Goal: Information Seeking & Learning: Find specific fact

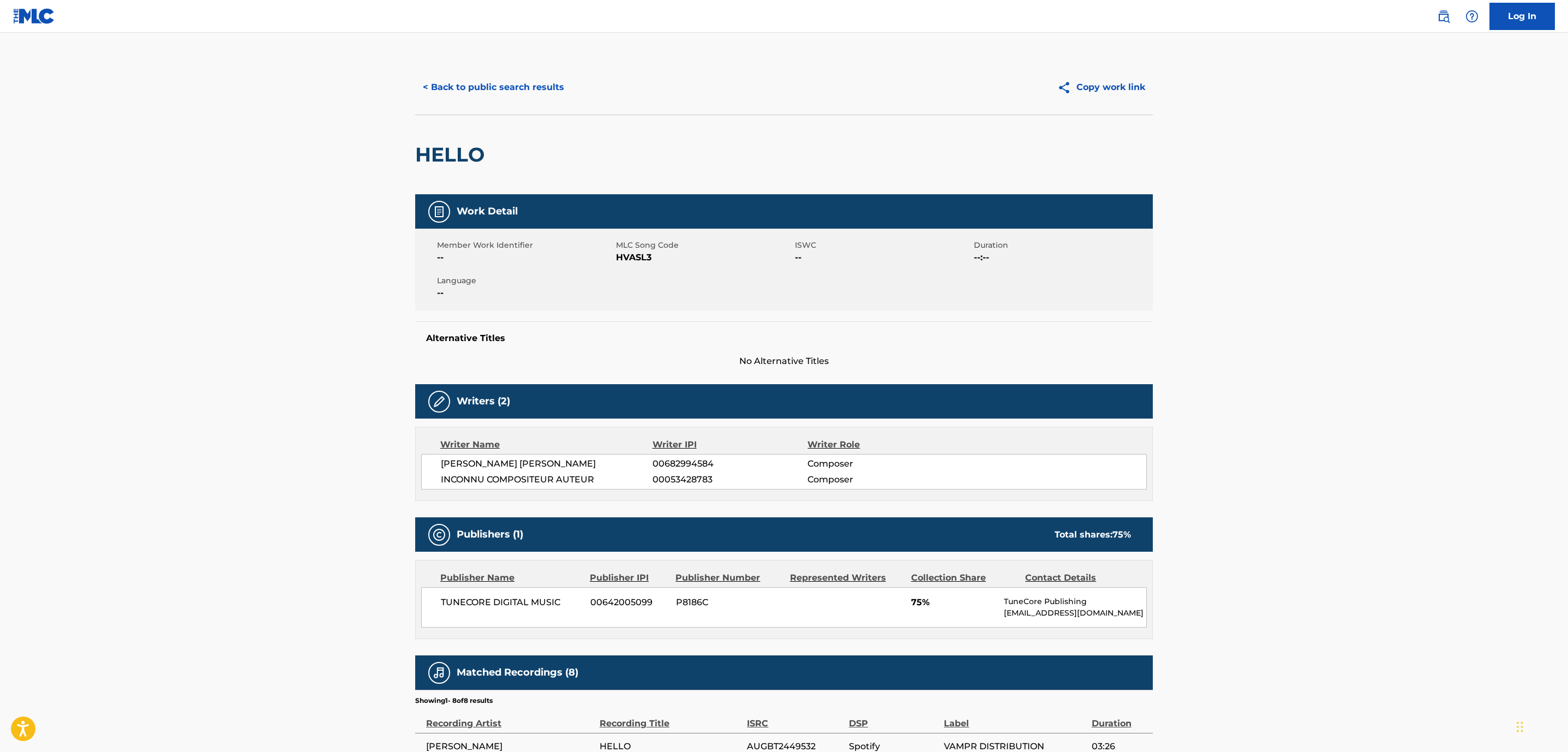
click at [527, 80] on button "< Back to public search results" at bounding box center [493, 87] width 156 height 27
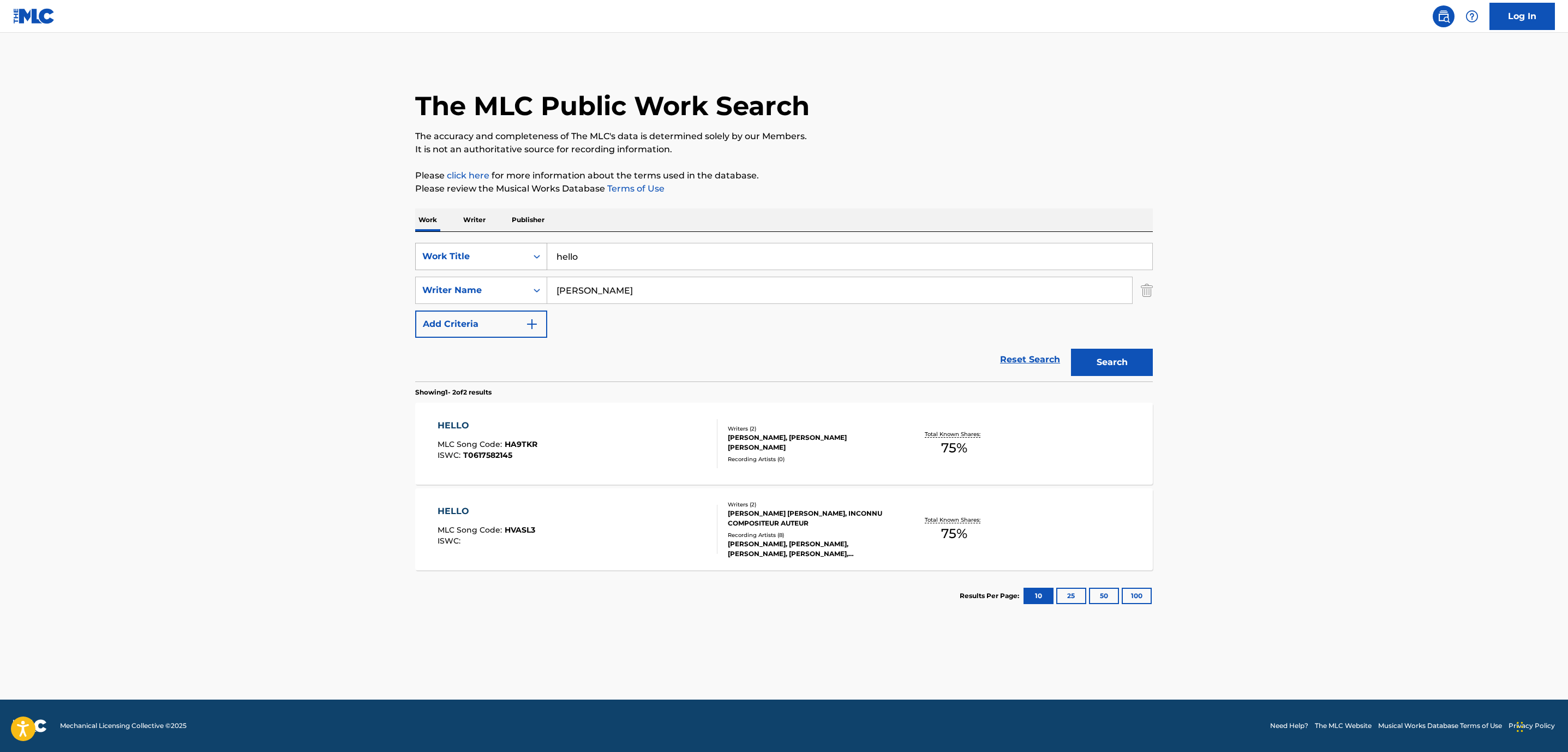
drag, startPoint x: 620, startPoint y: 253, endPoint x: 426, endPoint y: 265, distance: 194.4
click at [426, 265] on div "SearchWithCriteria6485b7d2-0862-4305-8301-01f107696d18 Work Title hello" at bounding box center [784, 256] width 738 height 27
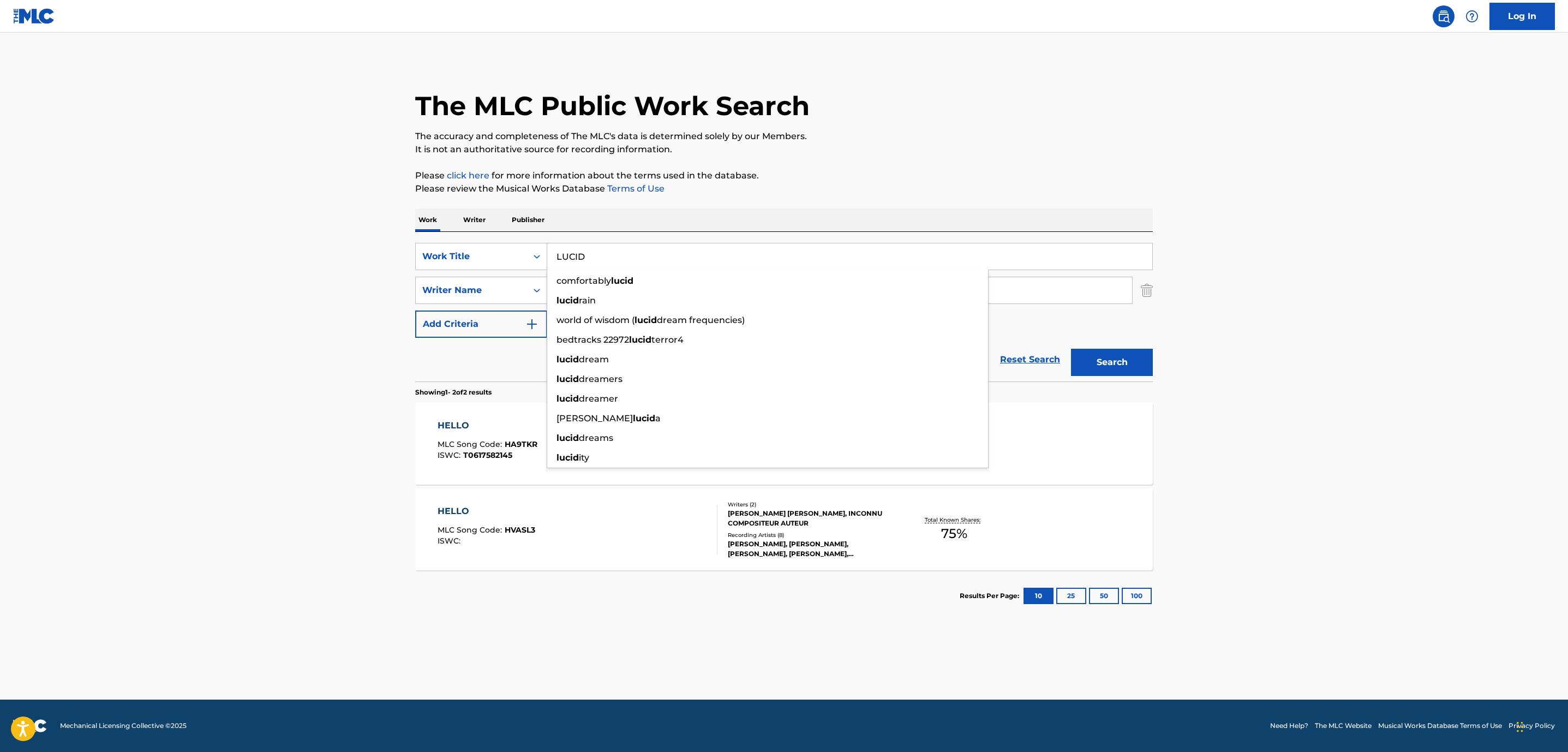
type input "LUCID"
click at [1224, 224] on main "The MLC Public Work Search The accuracy and completeness of The MLC's data is d…" at bounding box center [784, 366] width 1568 height 667
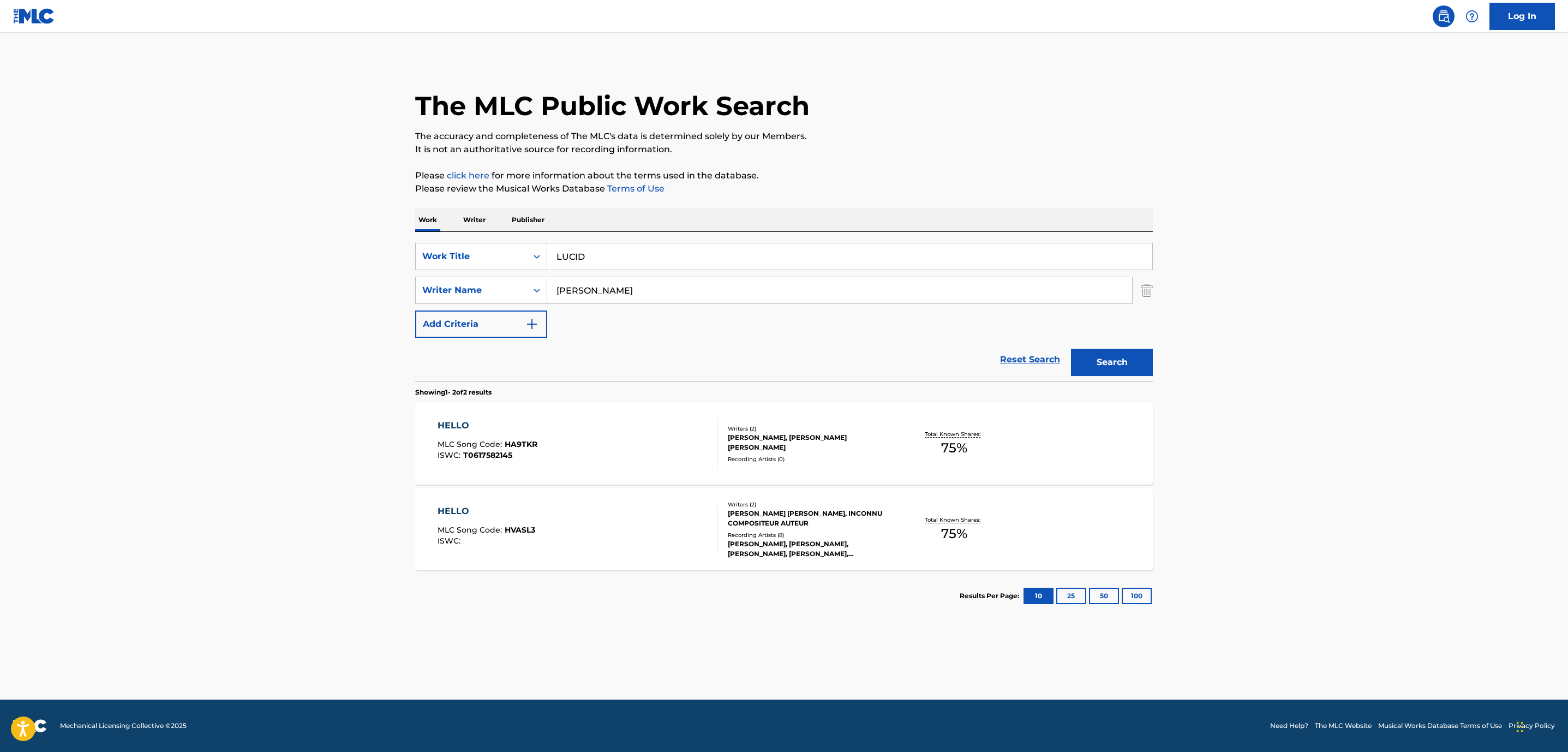
drag, startPoint x: 754, startPoint y: 295, endPoint x: -12, endPoint y: 230, distance: 768.8
click at [0, 230] on html "Accessibility Screen-Reader Guide, Feedback, and Issue Reporting | New window C…" at bounding box center [784, 376] width 1568 height 752
type input "SAWAYAMA"
click at [1071, 349] on button "Search" at bounding box center [1111, 362] width 82 height 27
click at [681, 450] on div "LUCID MLC Song Code : LA4ERG ISWC : T3033421711" at bounding box center [578, 443] width 281 height 49
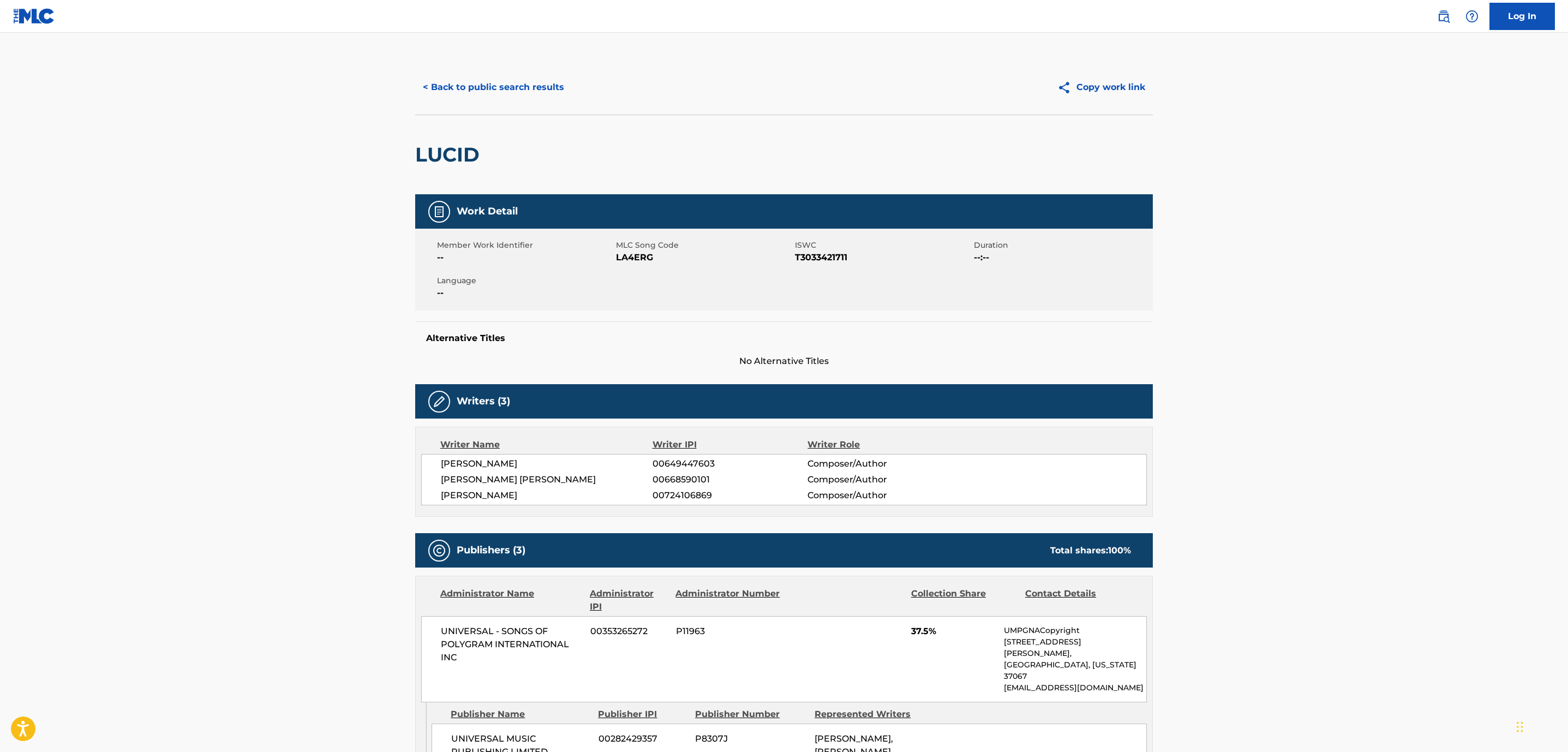
click at [472, 85] on button "< Back to public search results" at bounding box center [493, 87] width 156 height 27
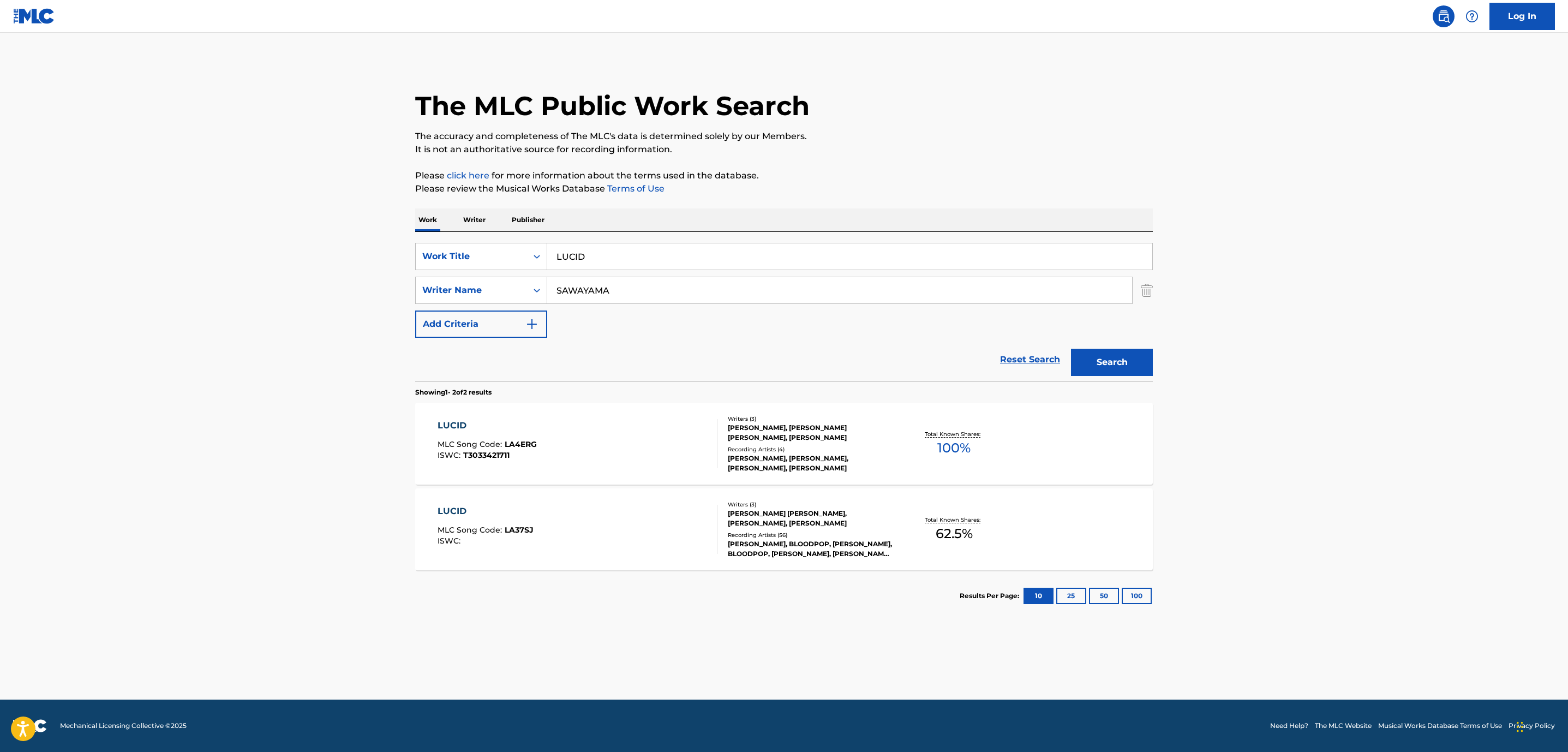
click at [531, 504] on div "LUCID MLC Song Code : LA37SJ ISWC : Writers ( 3 ) [PERSON_NAME] [PERSON_NAME], …" at bounding box center [784, 529] width 738 height 82
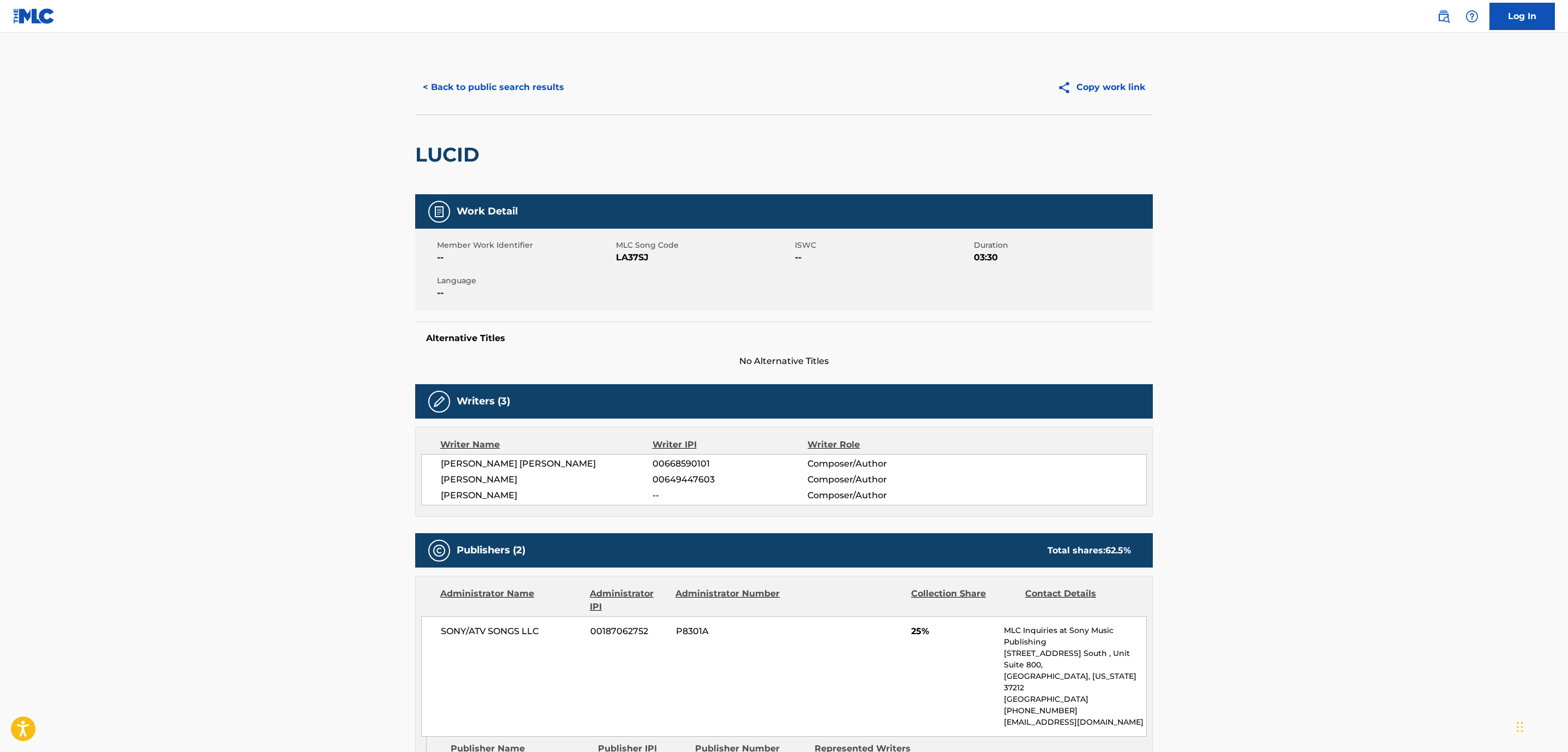
click at [481, 94] on button "< Back to public search results" at bounding box center [493, 87] width 156 height 27
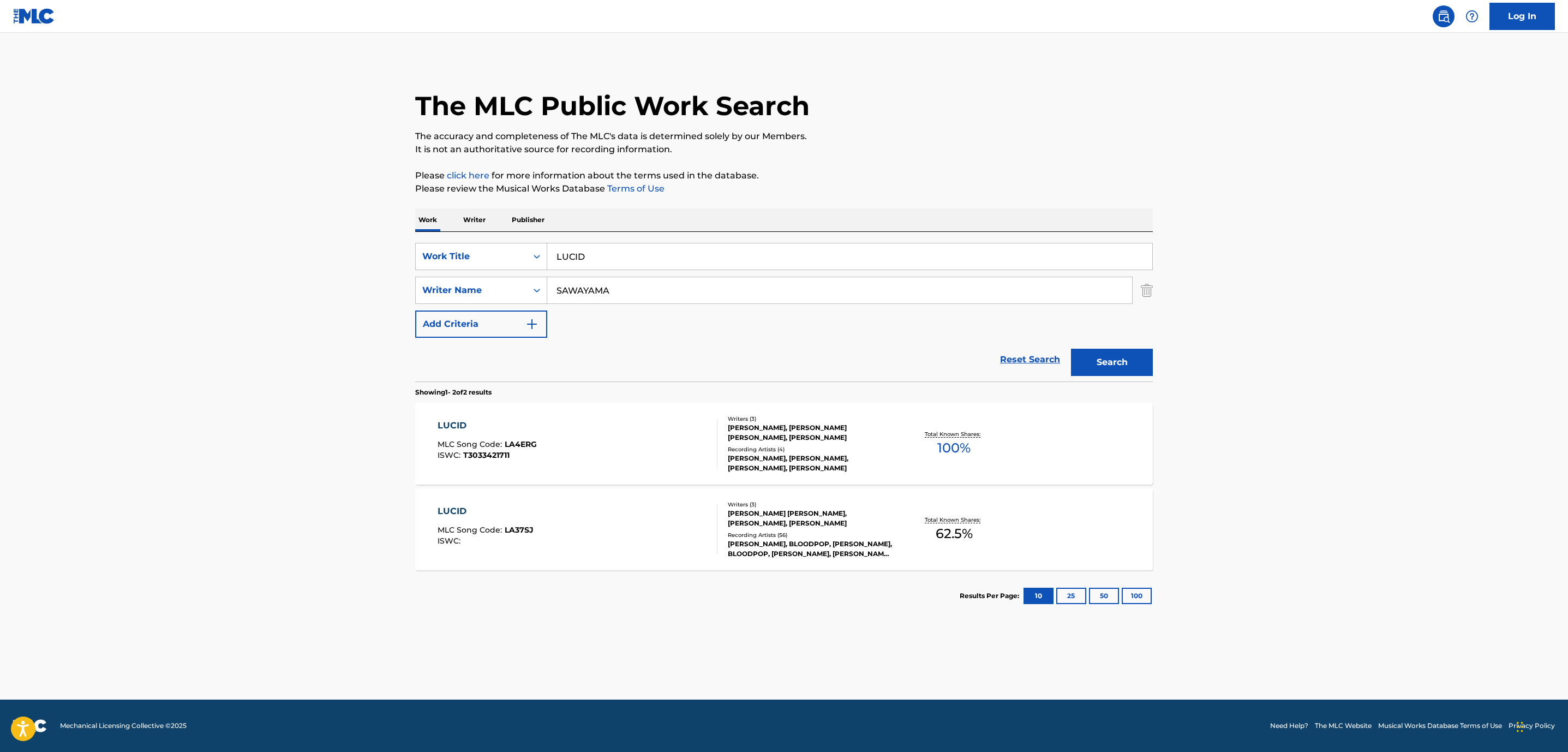
click at [562, 430] on div "LUCID MLC Song Code : LA4ERG ISWC : T3033421711" at bounding box center [578, 443] width 281 height 49
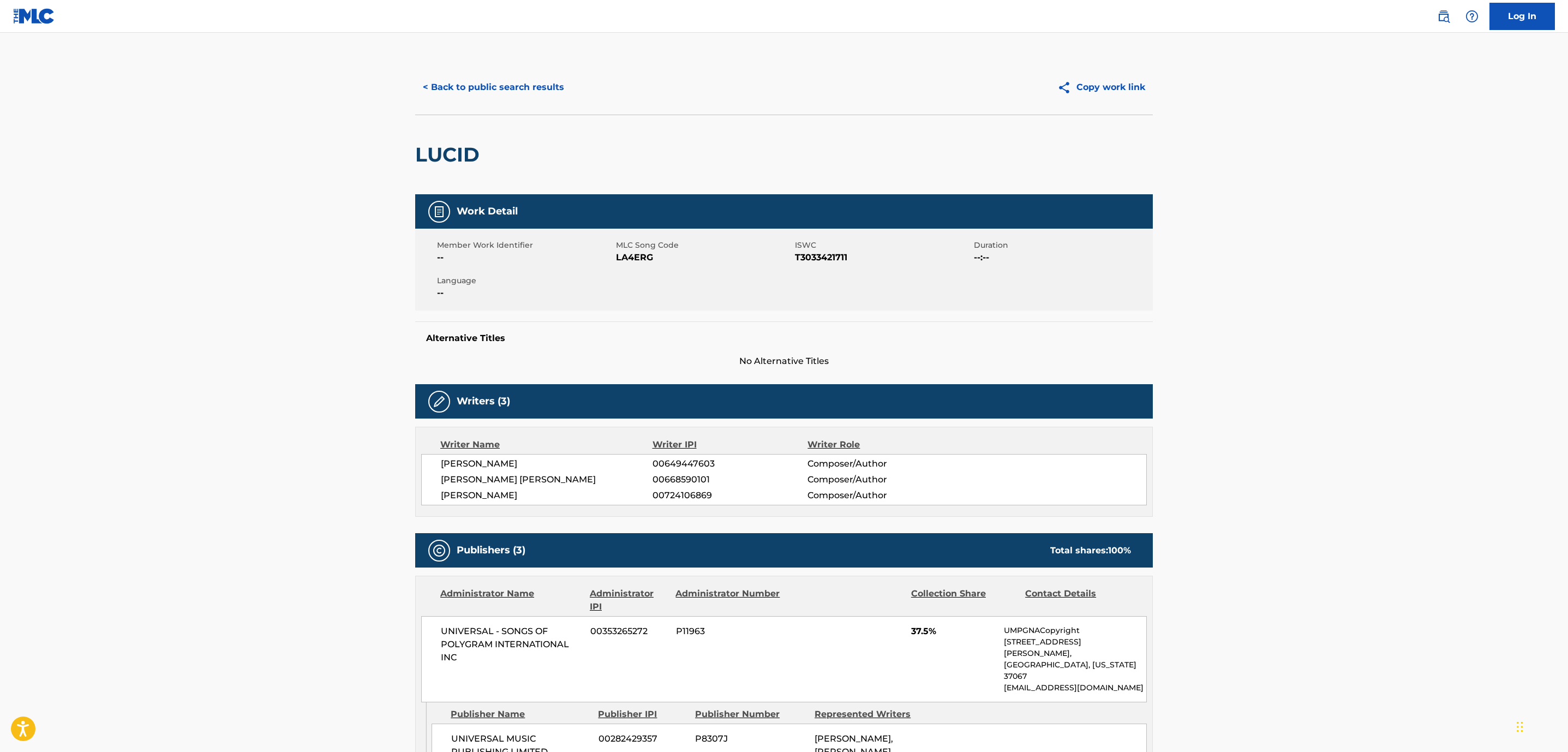
click at [492, 86] on button "< Back to public search results" at bounding box center [493, 87] width 156 height 27
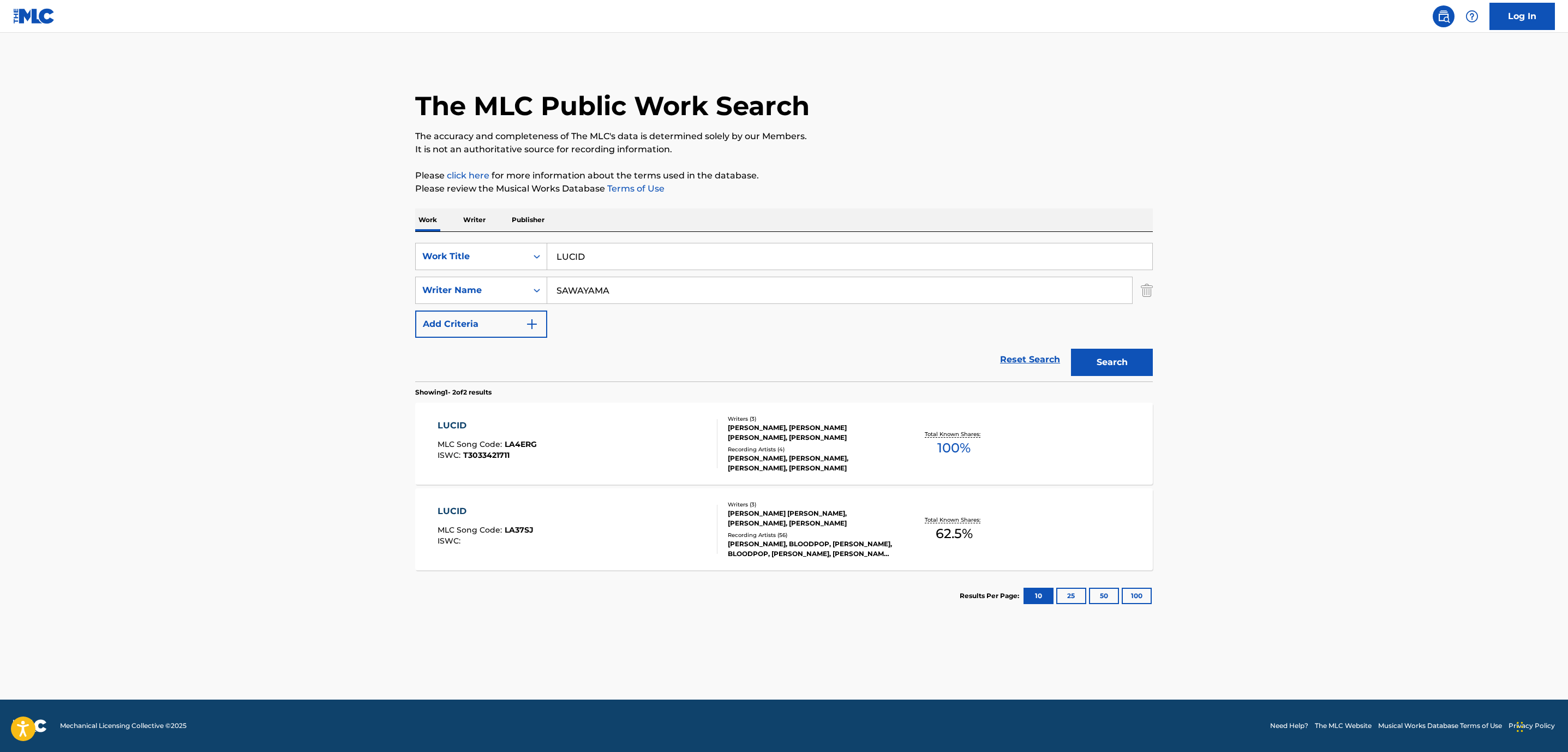
click at [557, 447] on div "LUCID MLC Song Code : LA4ERG ISWC : T3033421711" at bounding box center [578, 443] width 281 height 49
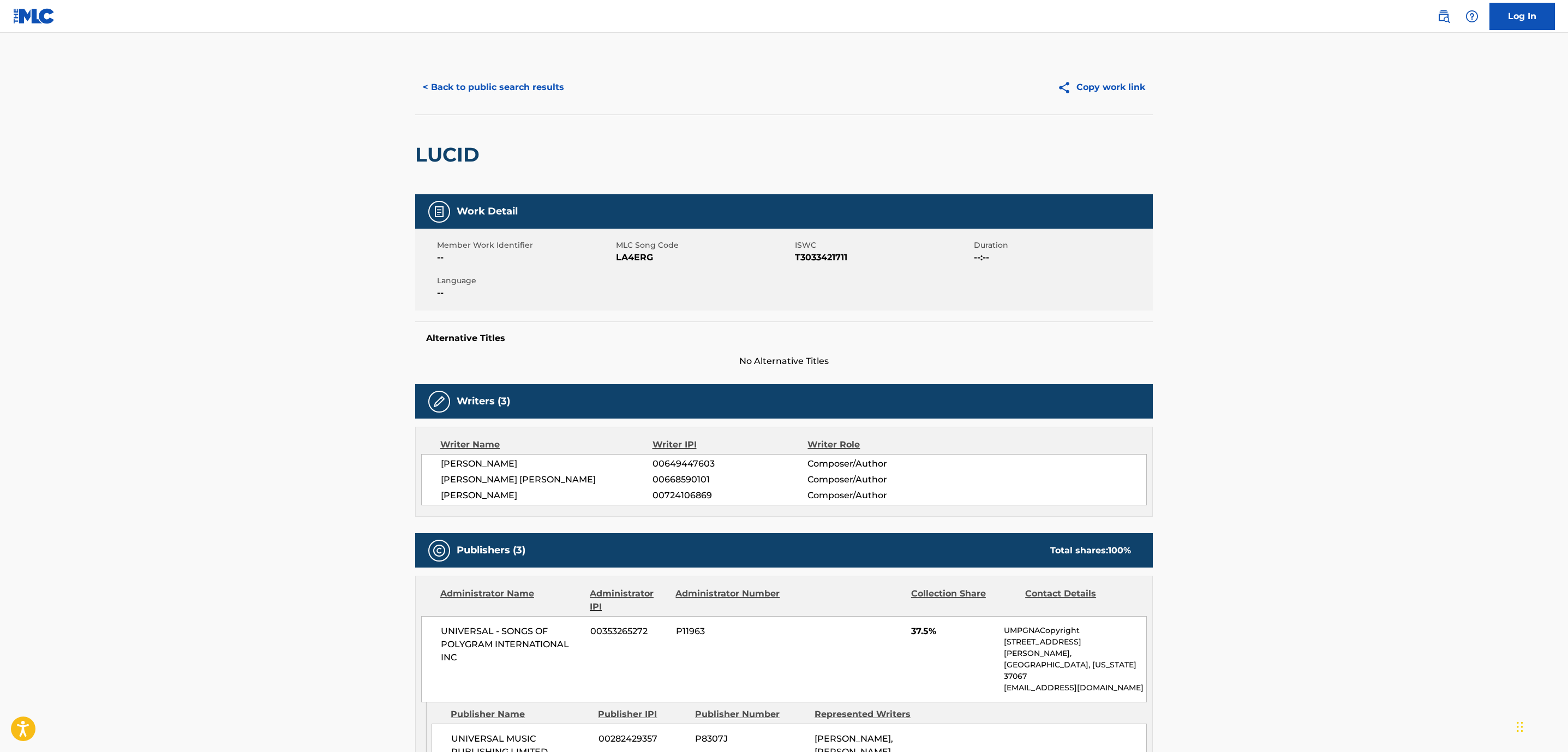
click at [490, 88] on button "< Back to public search results" at bounding box center [493, 87] width 156 height 27
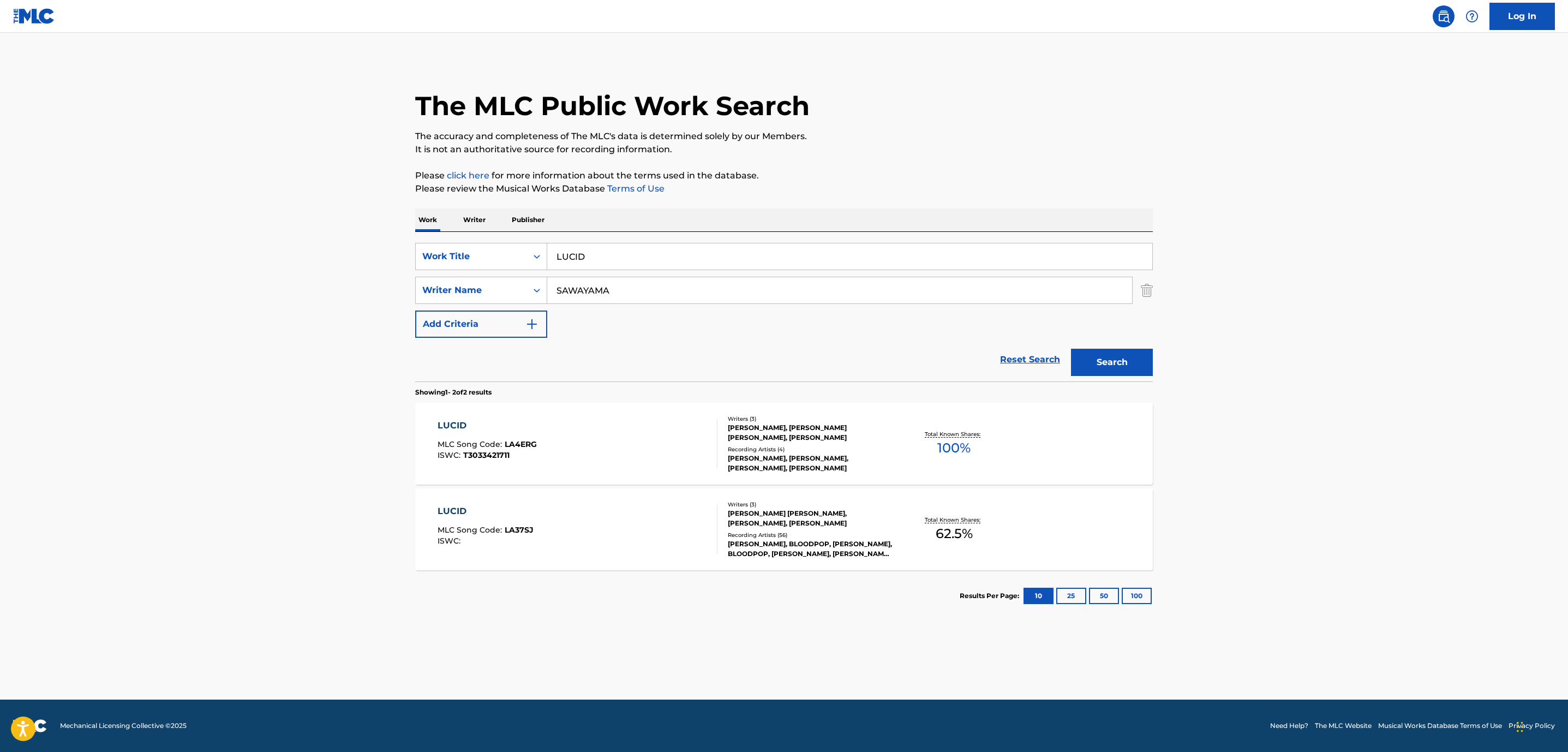
click at [557, 529] on div "LUCID MLC Song Code : LA37SJ ISWC :" at bounding box center [578, 529] width 281 height 49
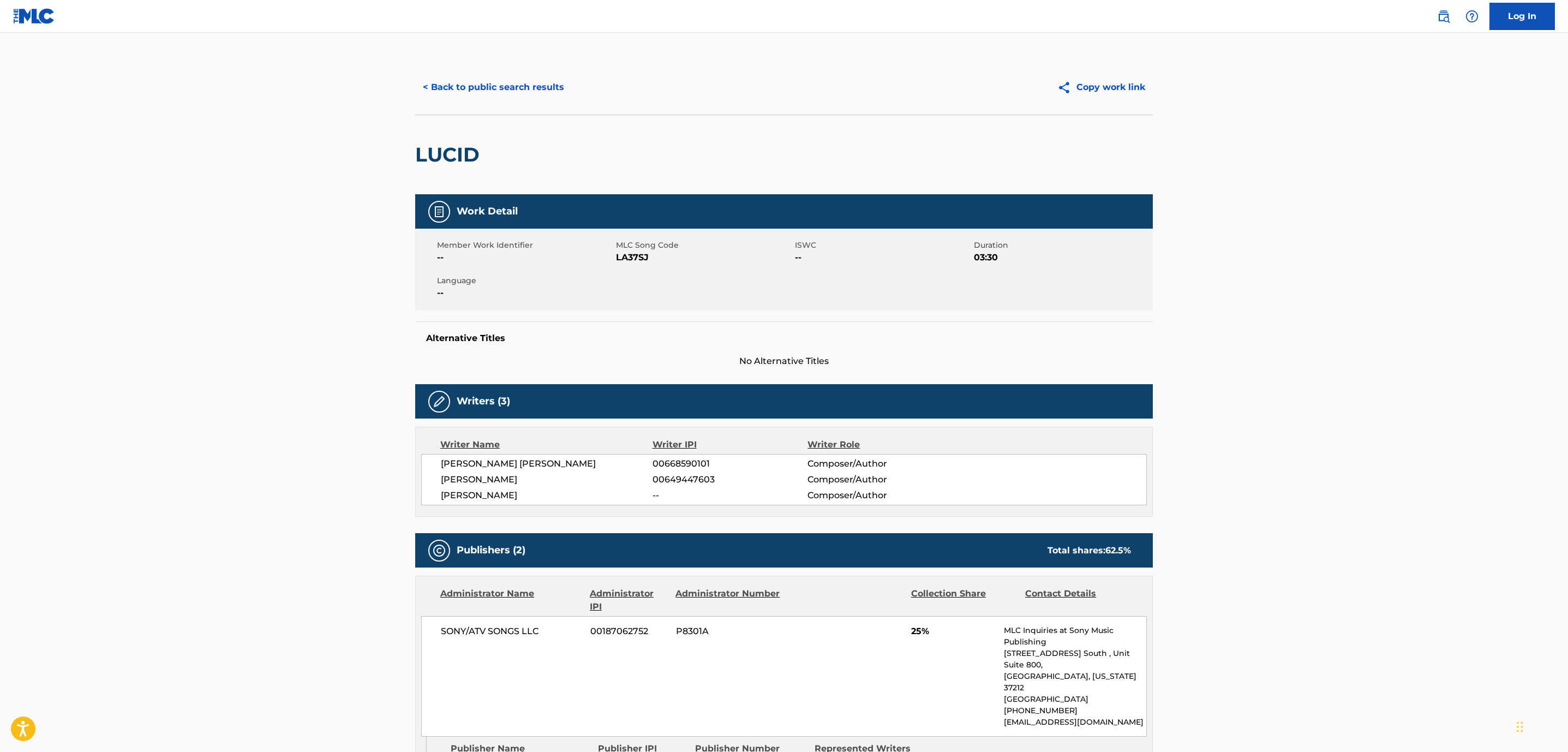
click at [488, 82] on button "< Back to public search results" at bounding box center [493, 87] width 156 height 27
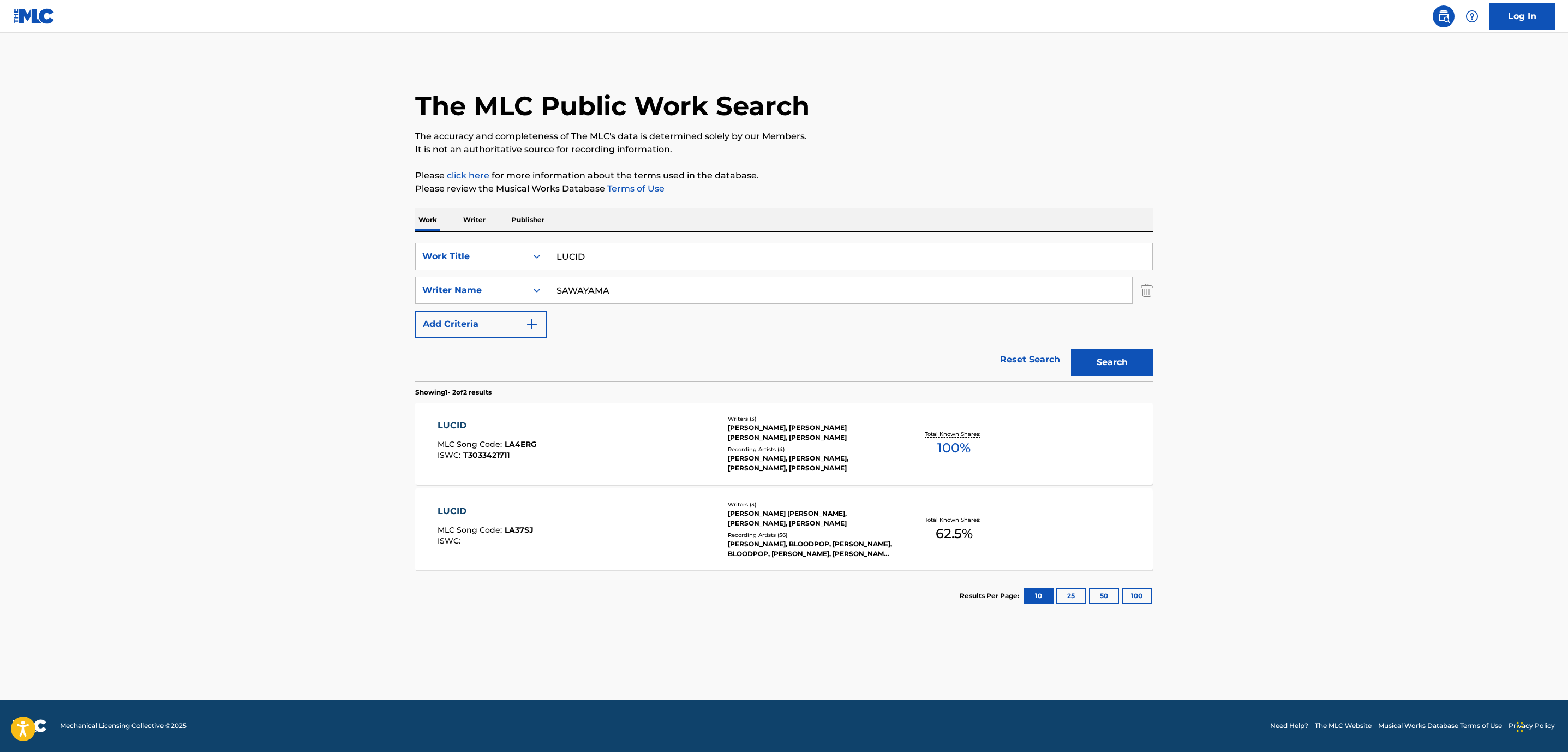
click at [561, 432] on div "LUCID MLC Song Code : LA4ERG ISWC : T3033421711" at bounding box center [578, 443] width 281 height 49
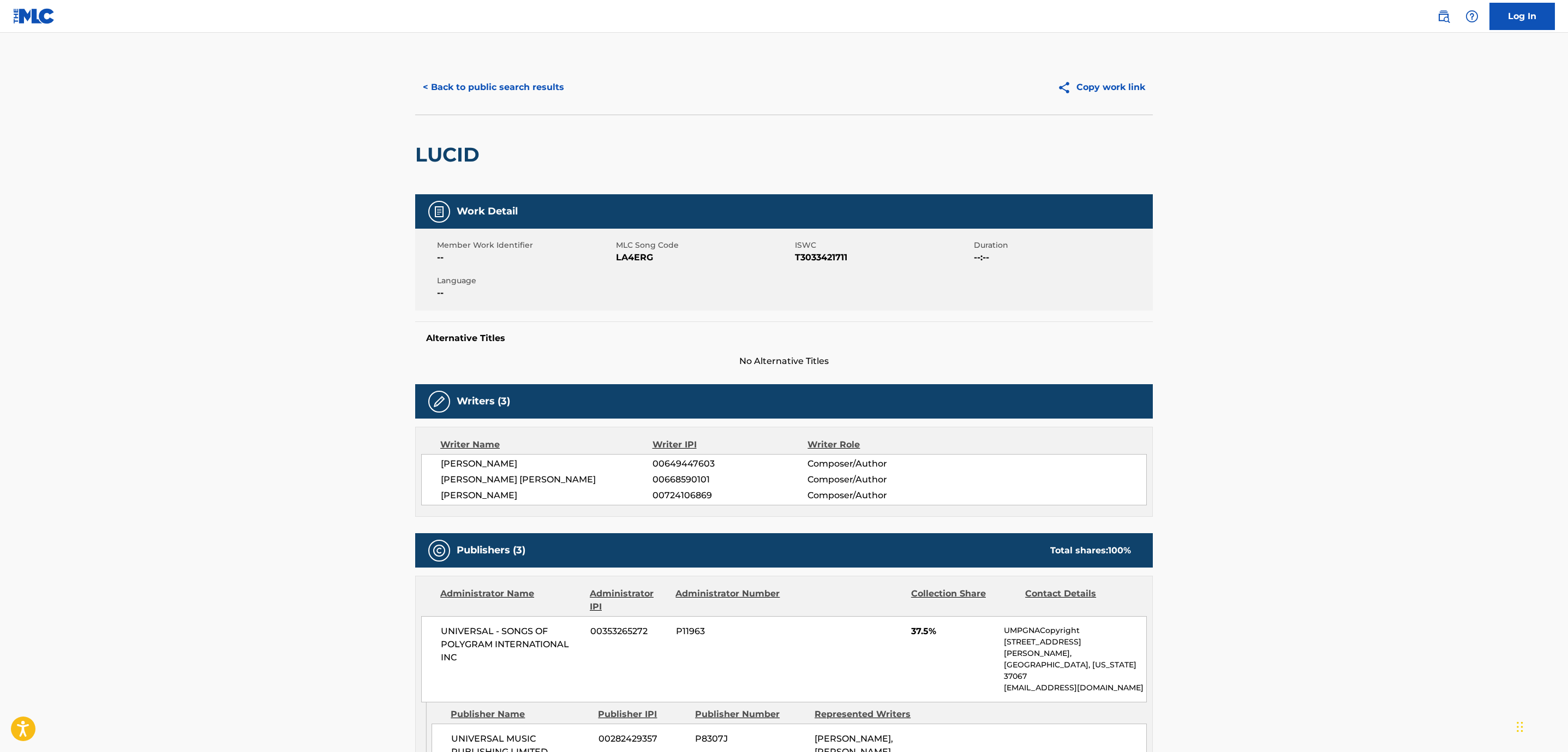
click at [481, 87] on button "< Back to public search results" at bounding box center [493, 87] width 156 height 27
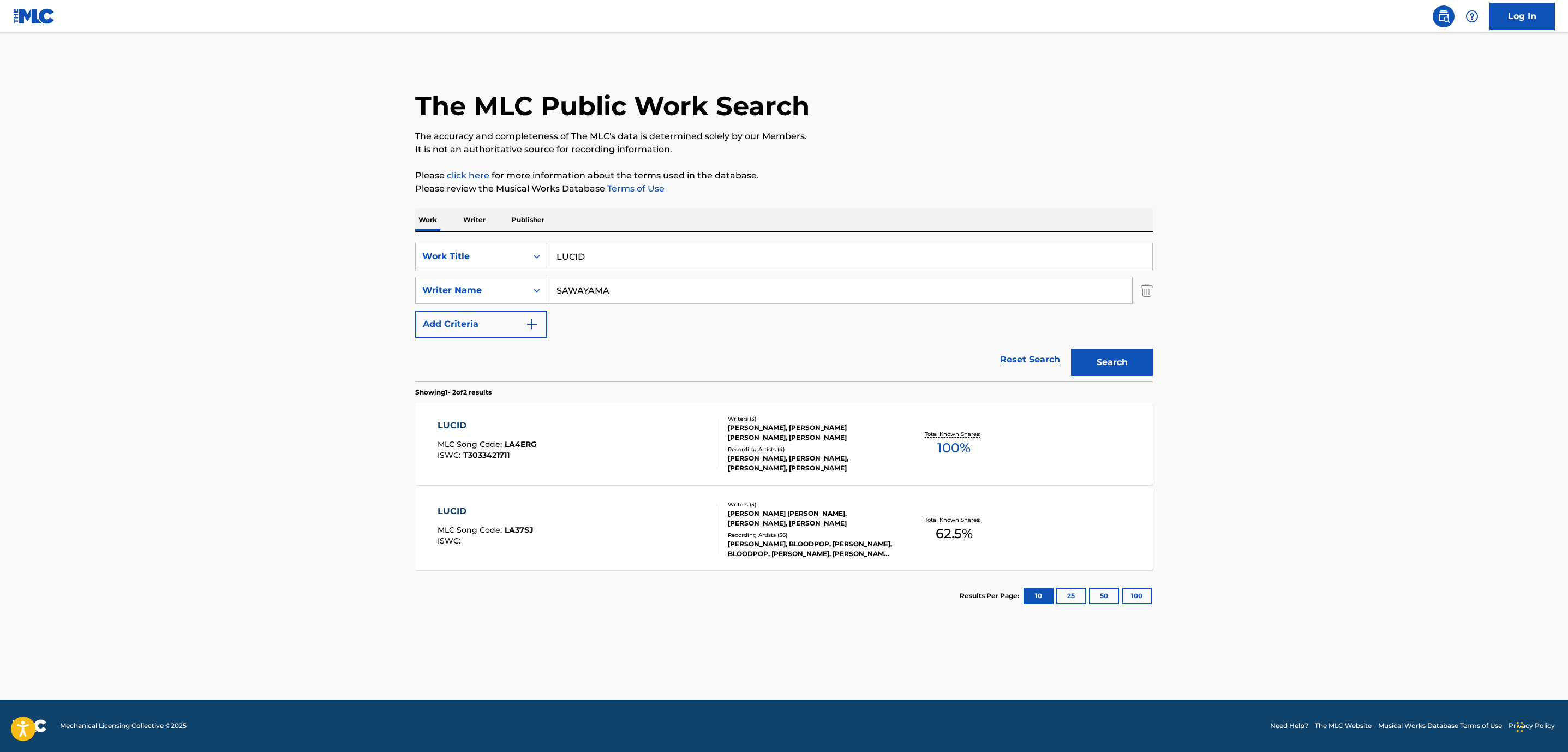
click at [519, 521] on div "LUCID MLC Song Code : LA37SJ ISWC :" at bounding box center [486, 529] width 96 height 49
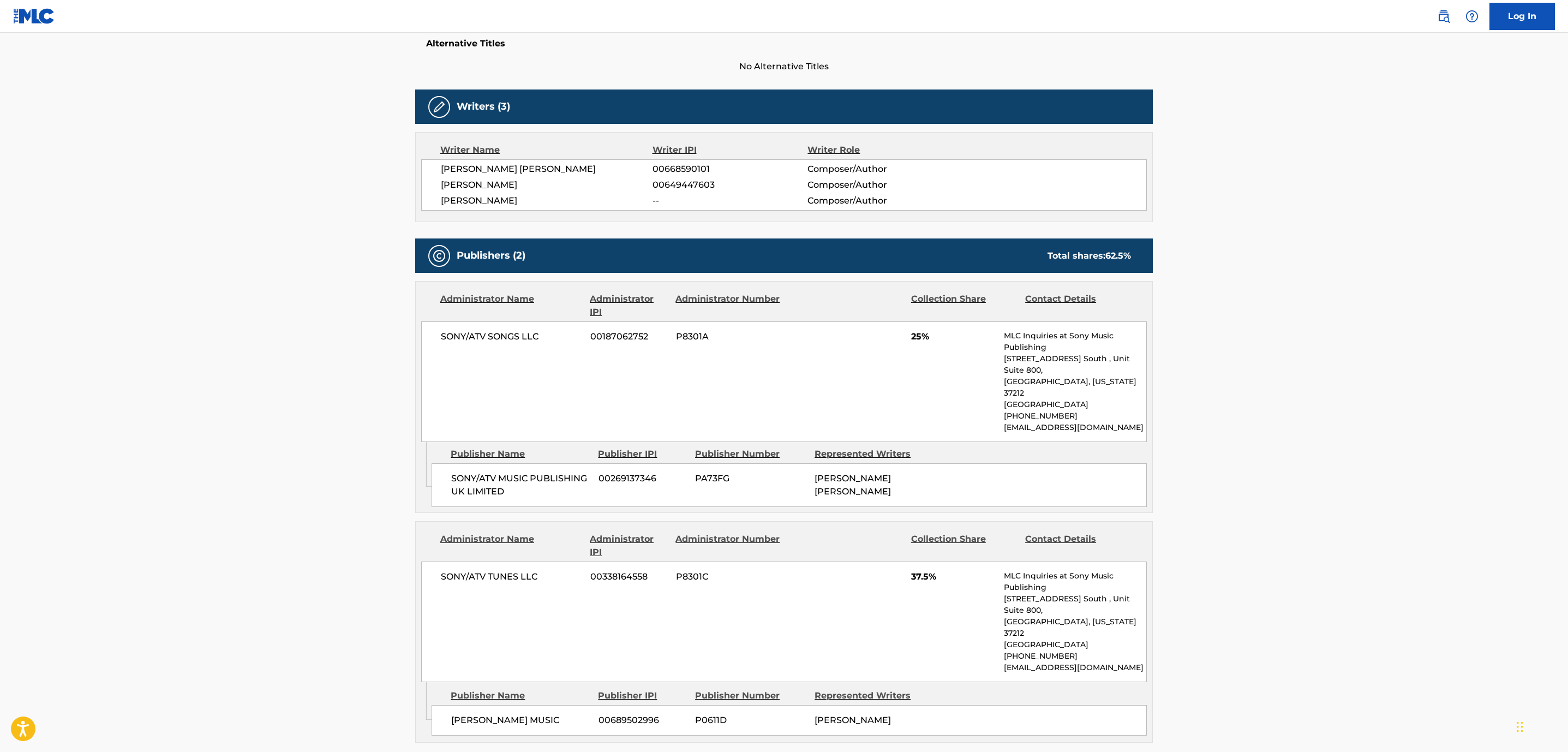
scroll to position [290, 0]
